Goal: Check status

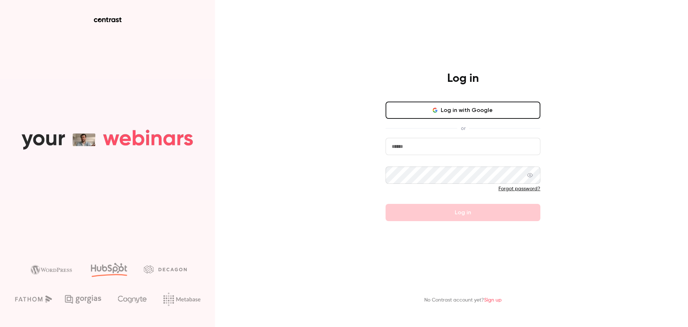
type input "**********"
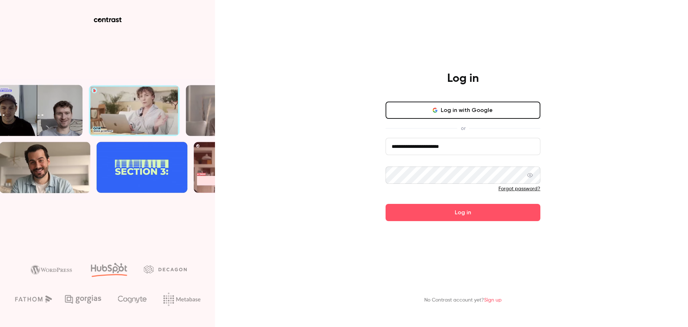
click at [517, 215] on button "Log in" at bounding box center [463, 212] width 155 height 17
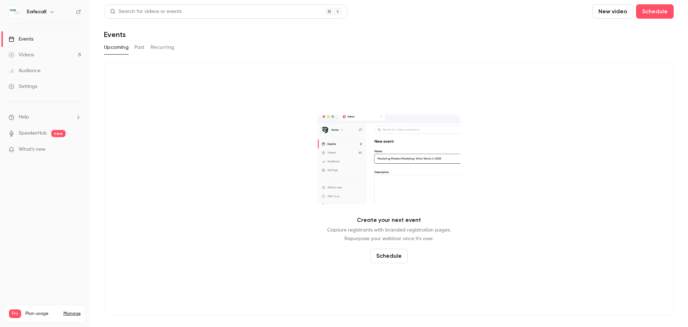
click at [142, 46] on button "Past" at bounding box center [139, 47] width 10 height 11
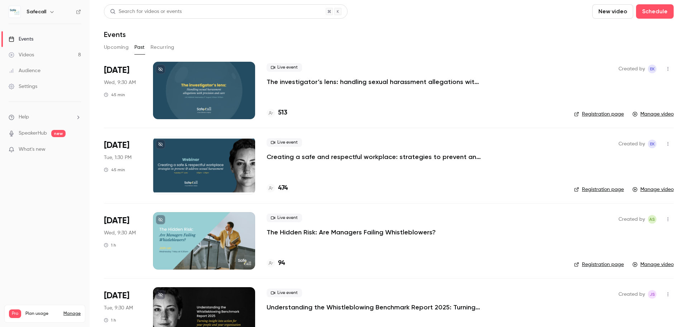
click at [283, 112] on h4 "513" at bounding box center [282, 113] width 9 height 10
